Goal: Information Seeking & Learning: Learn about a topic

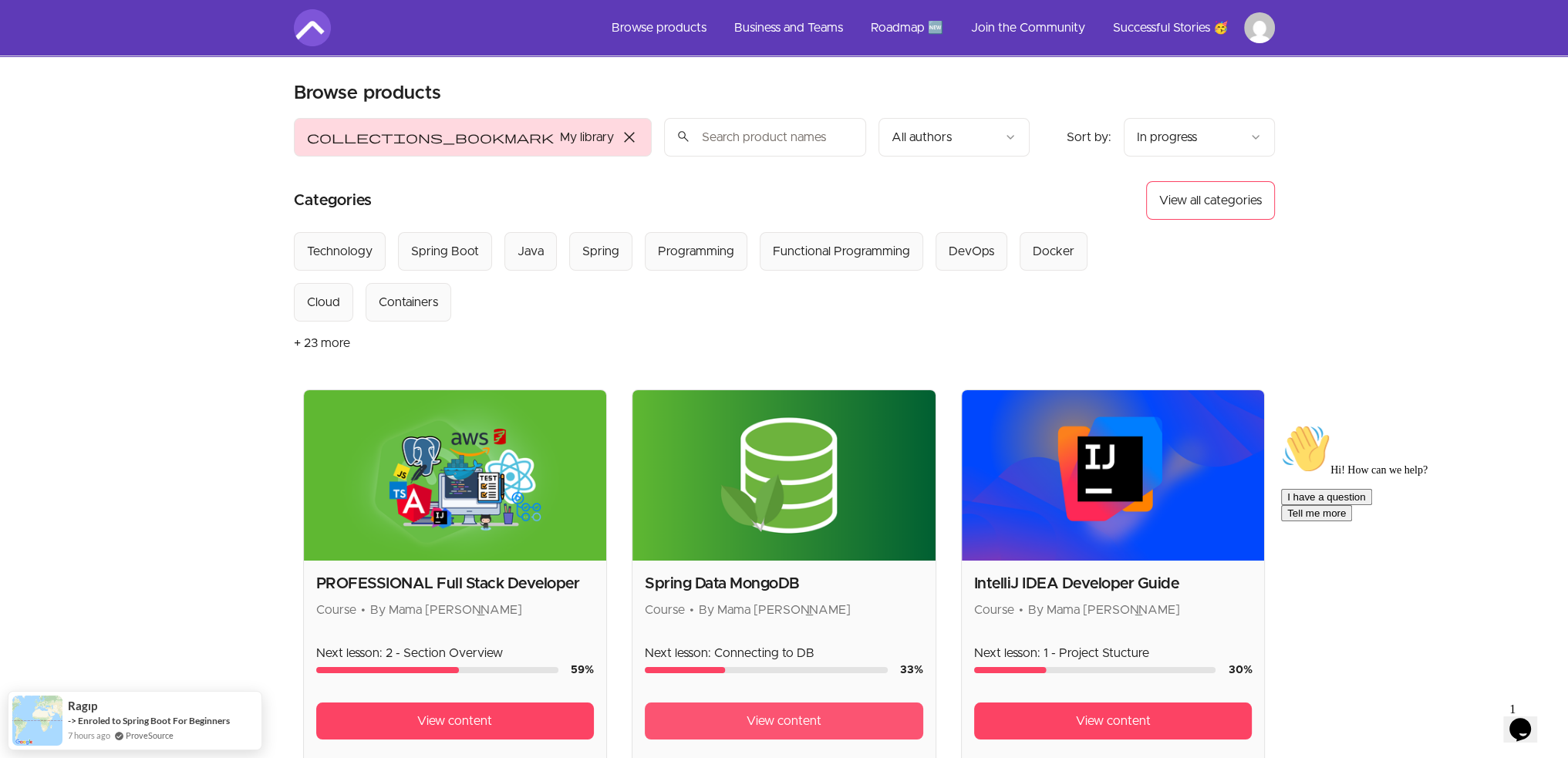
click at [719, 718] on link "View content" at bounding box center [784, 721] width 279 height 37
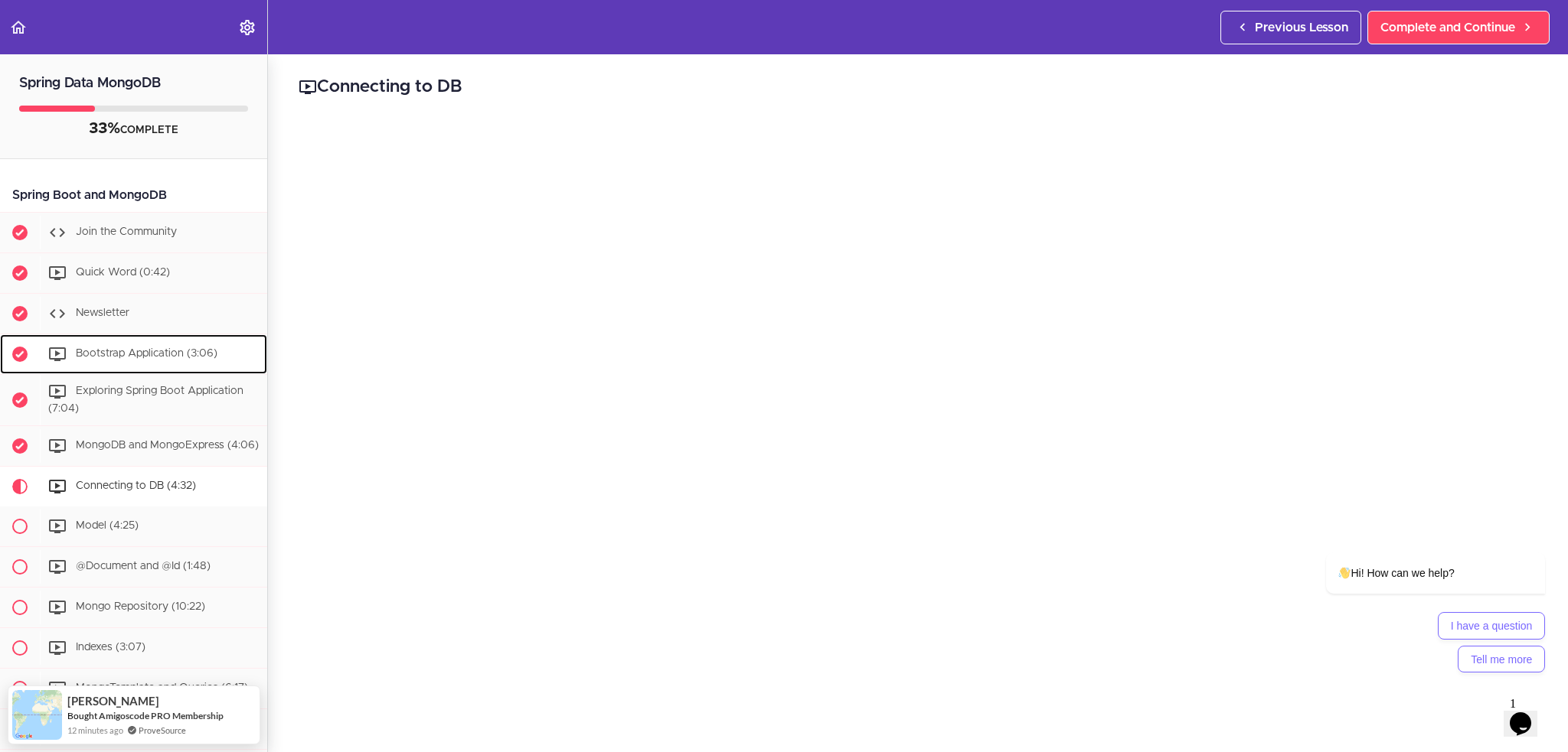
click at [154, 353] on span "Bootstrap Application (3:06)" at bounding box center [146, 353] width 142 height 11
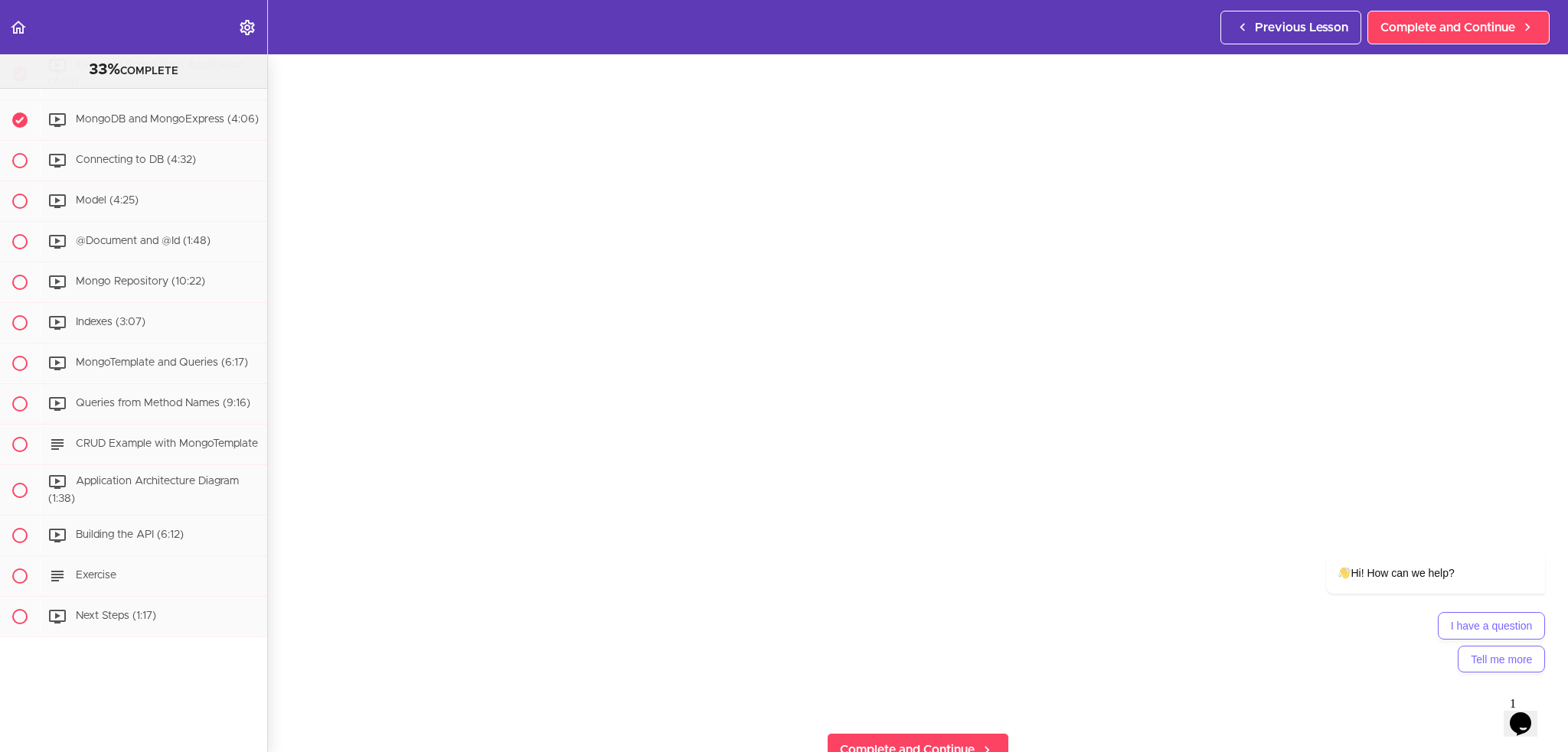
scroll to position [230, 0]
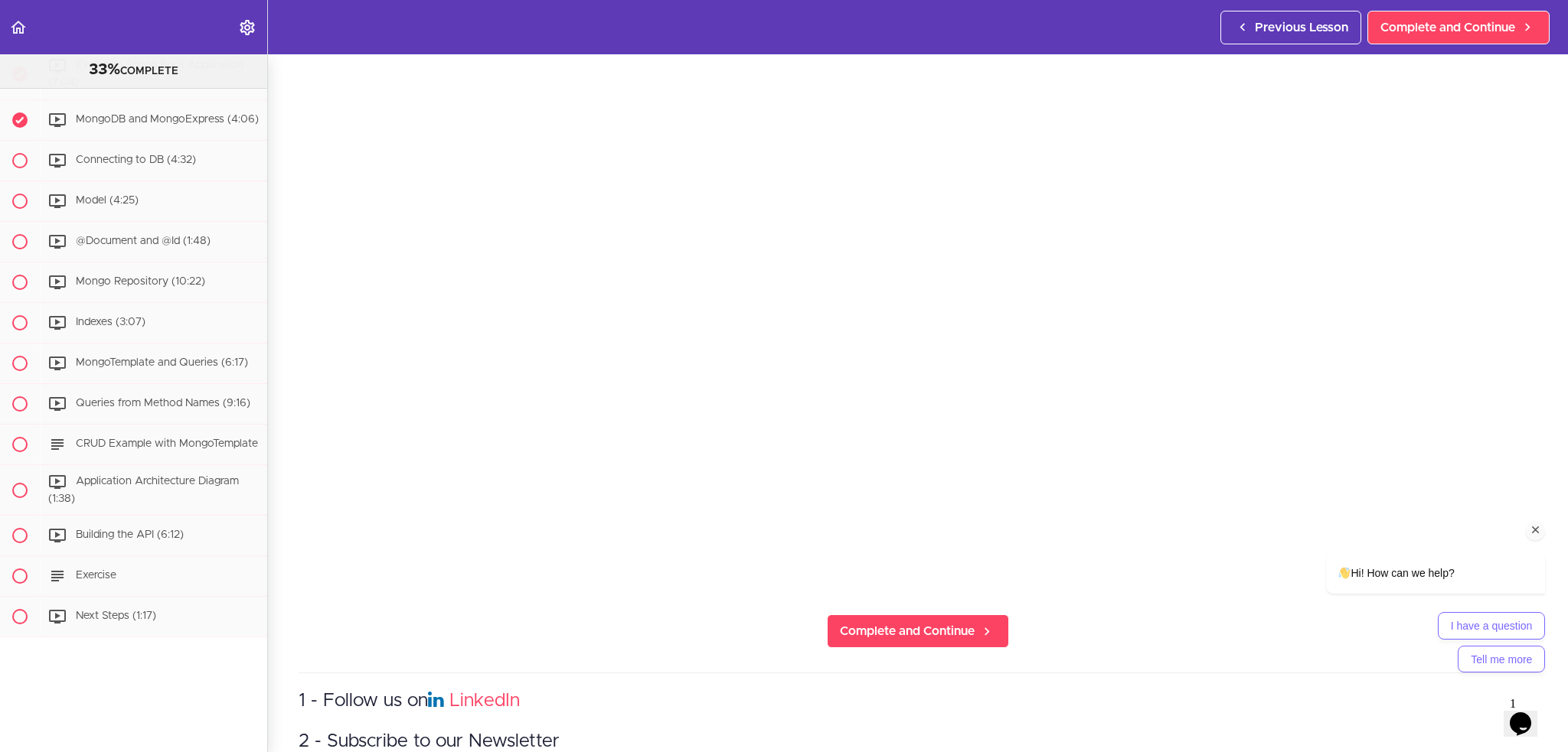
click at [1535, 527] on icon "Chat attention grabber" at bounding box center [1535, 530] width 14 height 14
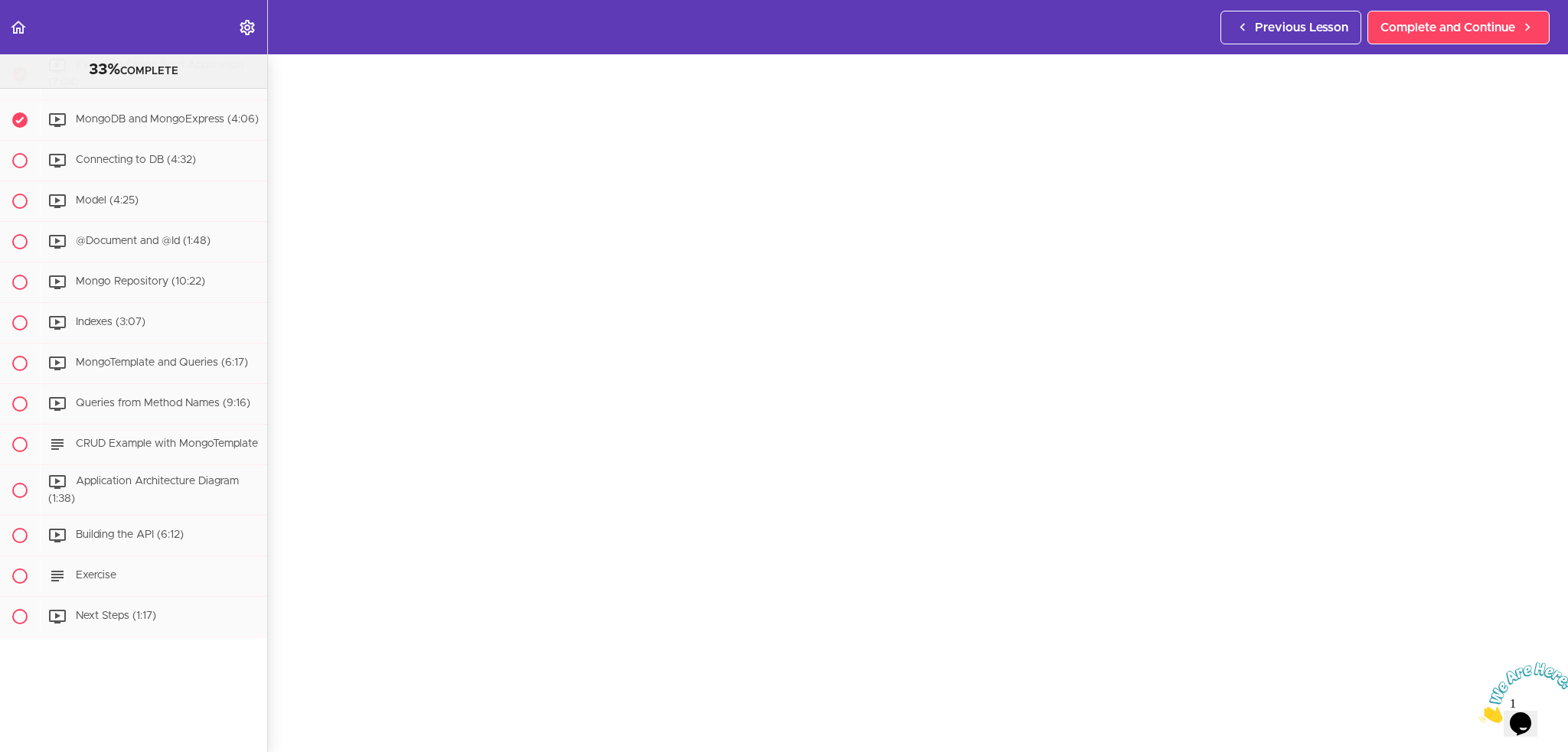
scroll to position [383, 0]
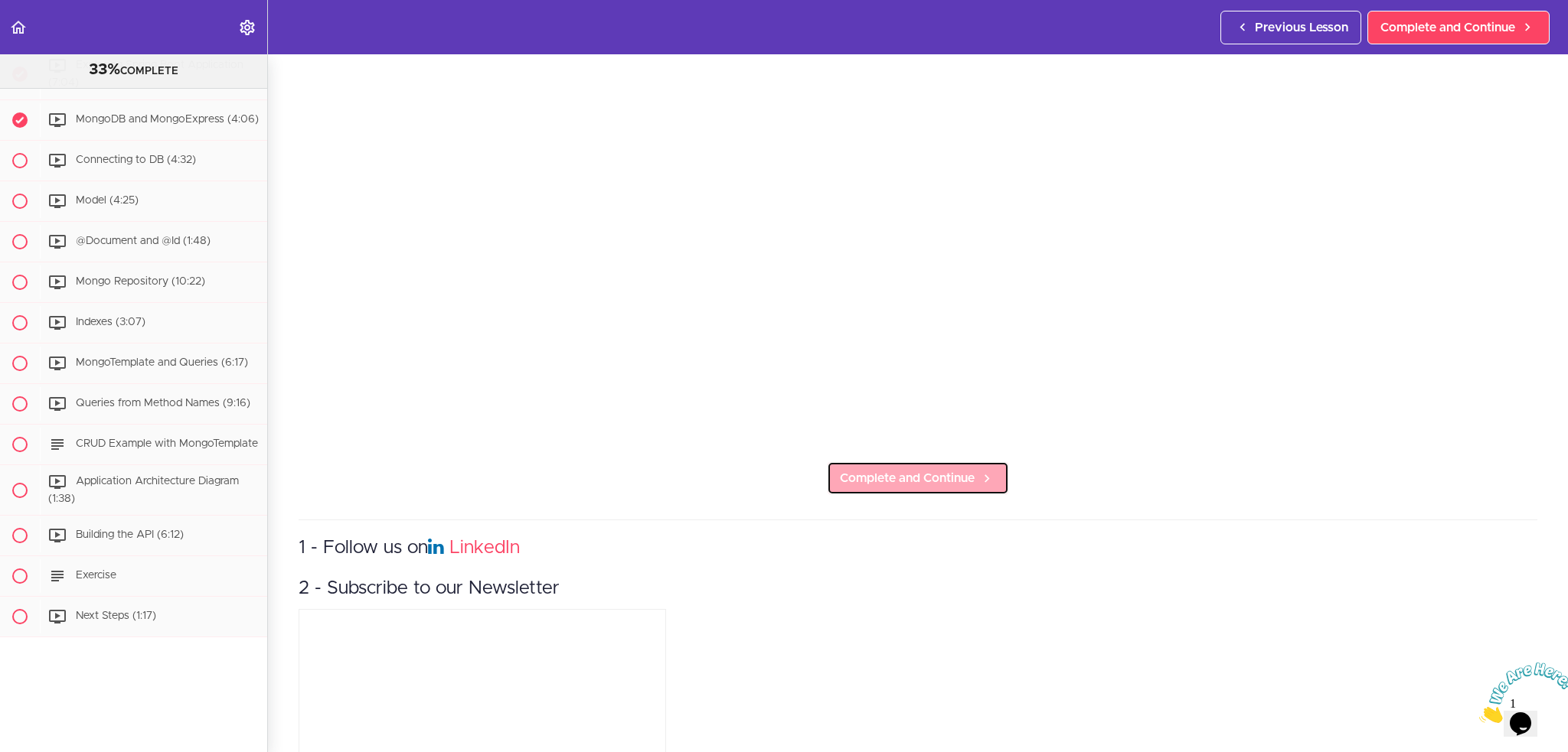
click at [921, 471] on span "Complete and Continue" at bounding box center [907, 478] width 135 height 18
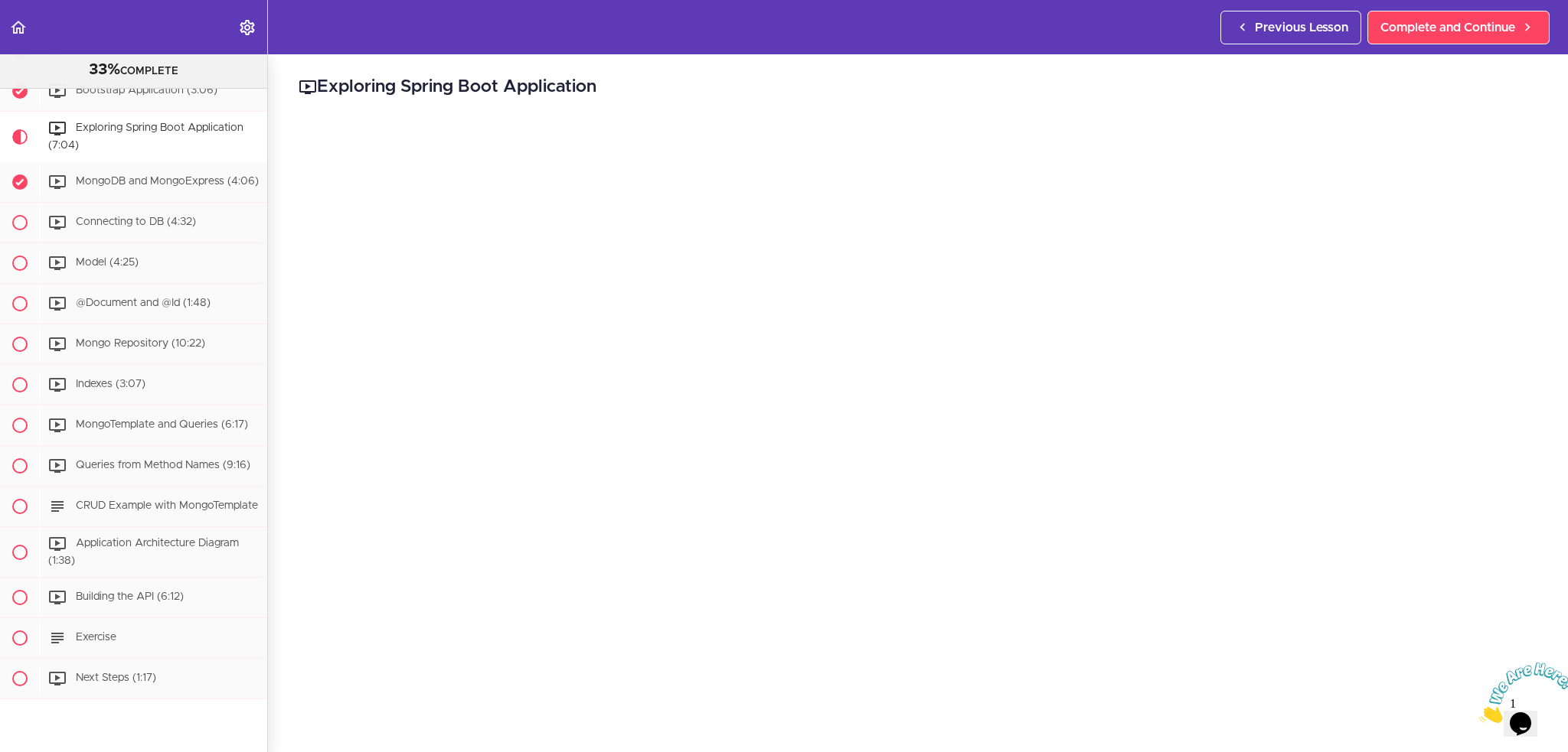
scroll to position [306, 0]
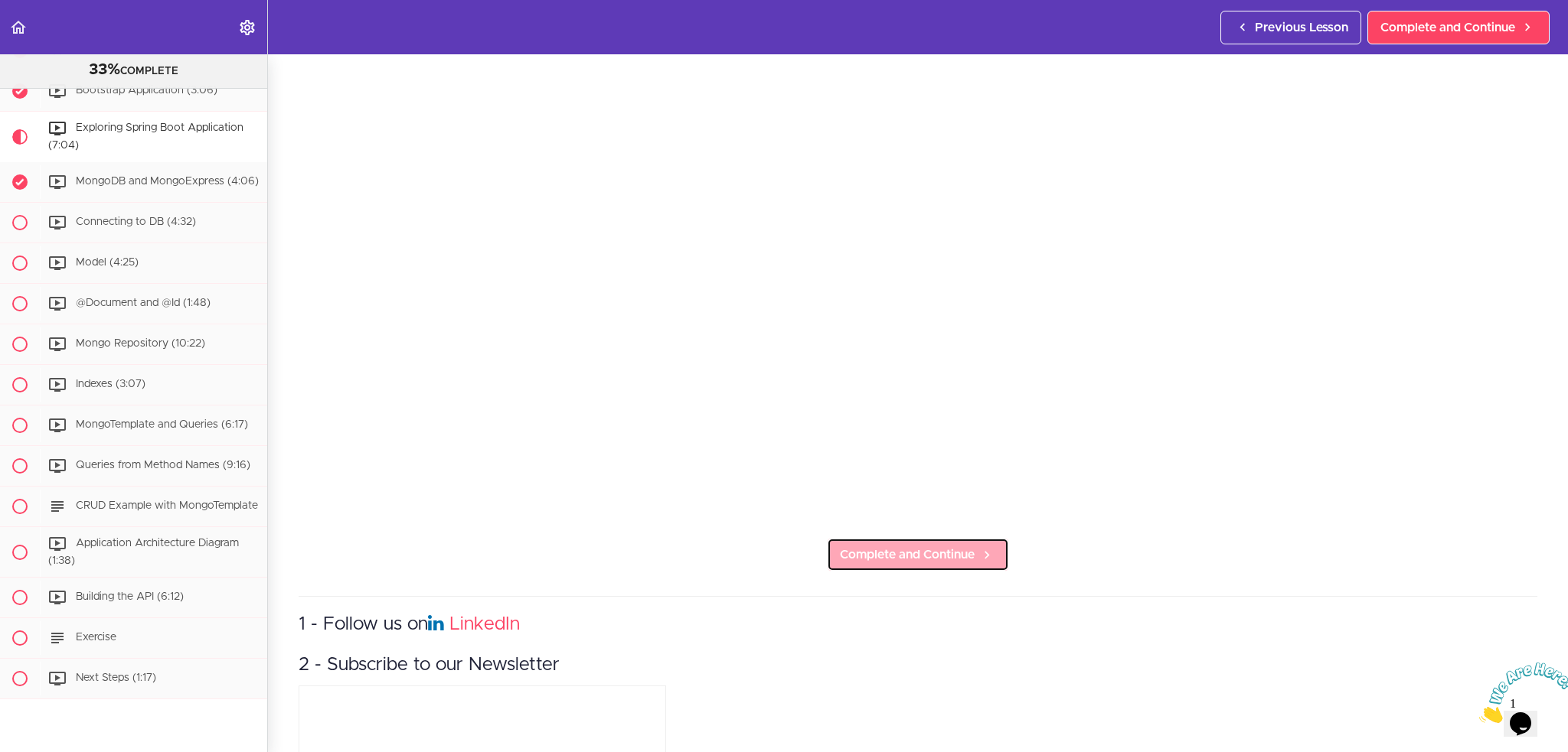
click at [953, 545] on span "Complete and Continue" at bounding box center [907, 554] width 135 height 18
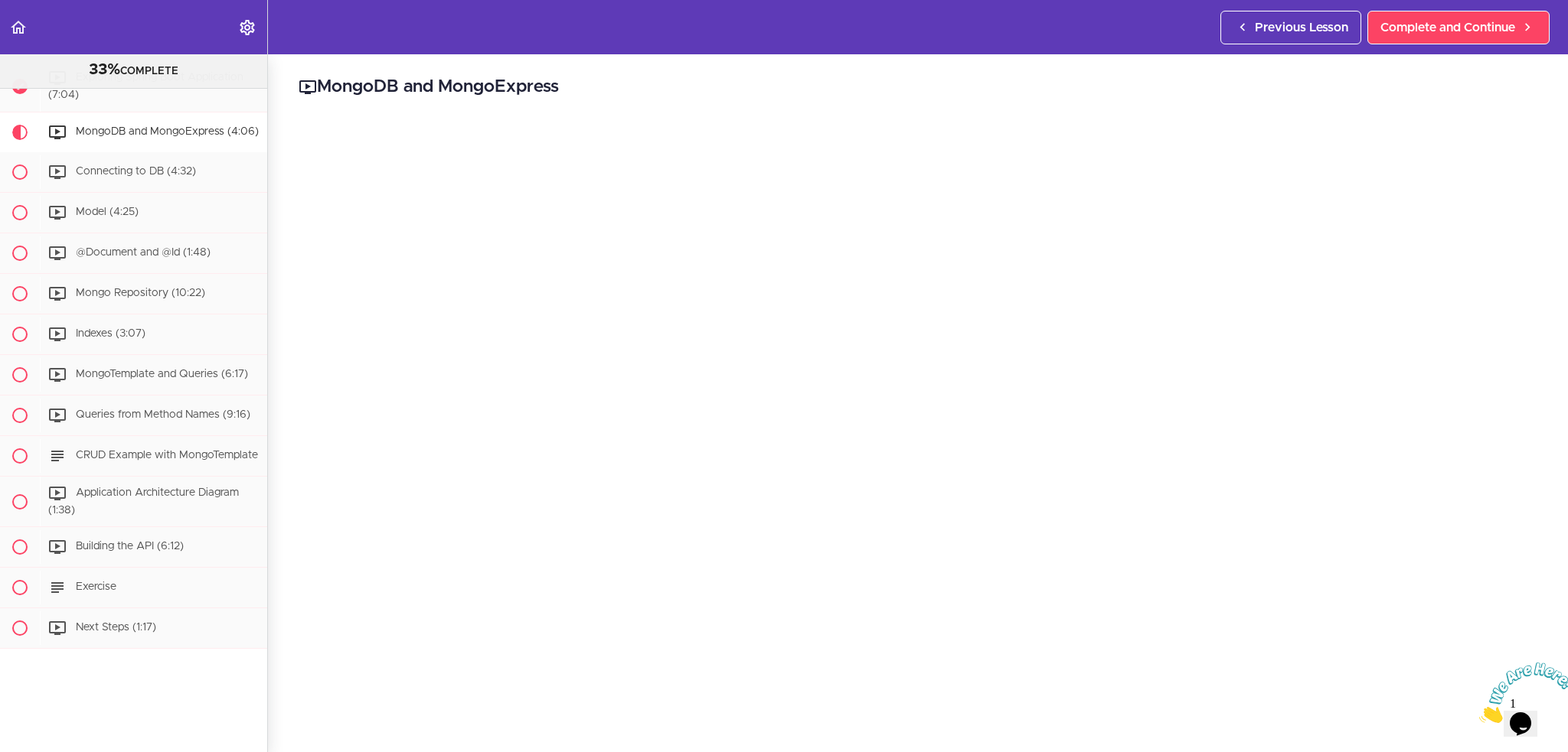
scroll to position [153, 0]
